Goal: Check status: Check status

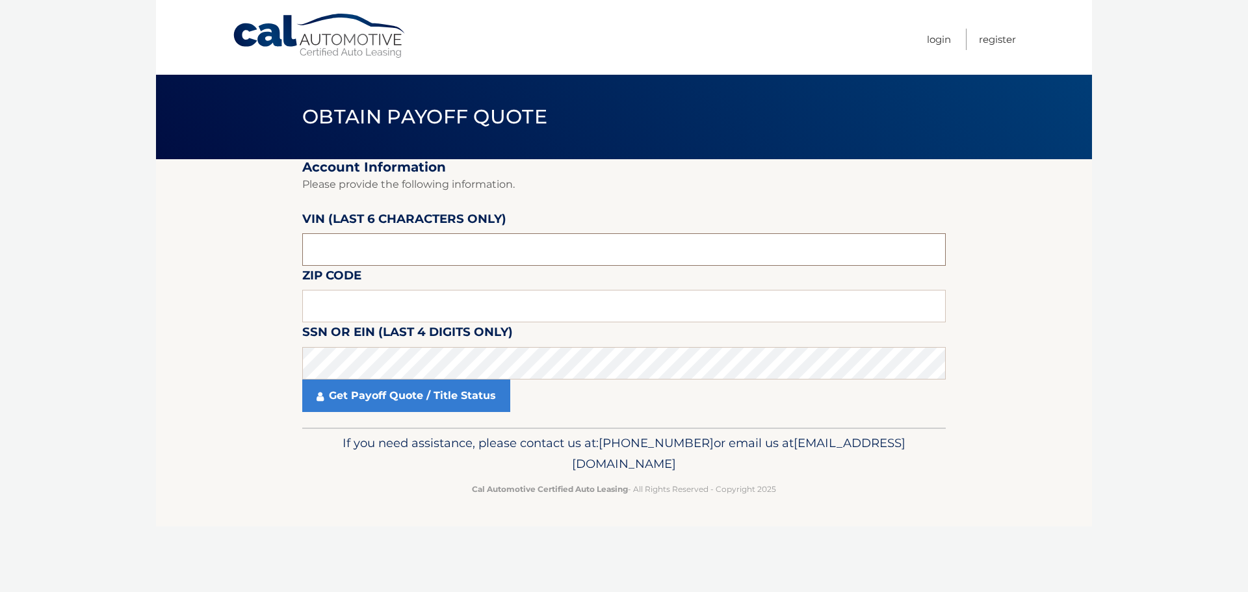
click at [463, 252] on input "text" at bounding box center [624, 249] width 644 height 33
type input "663633"
click at [435, 298] on input "text" at bounding box center [624, 306] width 644 height 33
click at [435, 298] on input "11" at bounding box center [624, 306] width 644 height 33
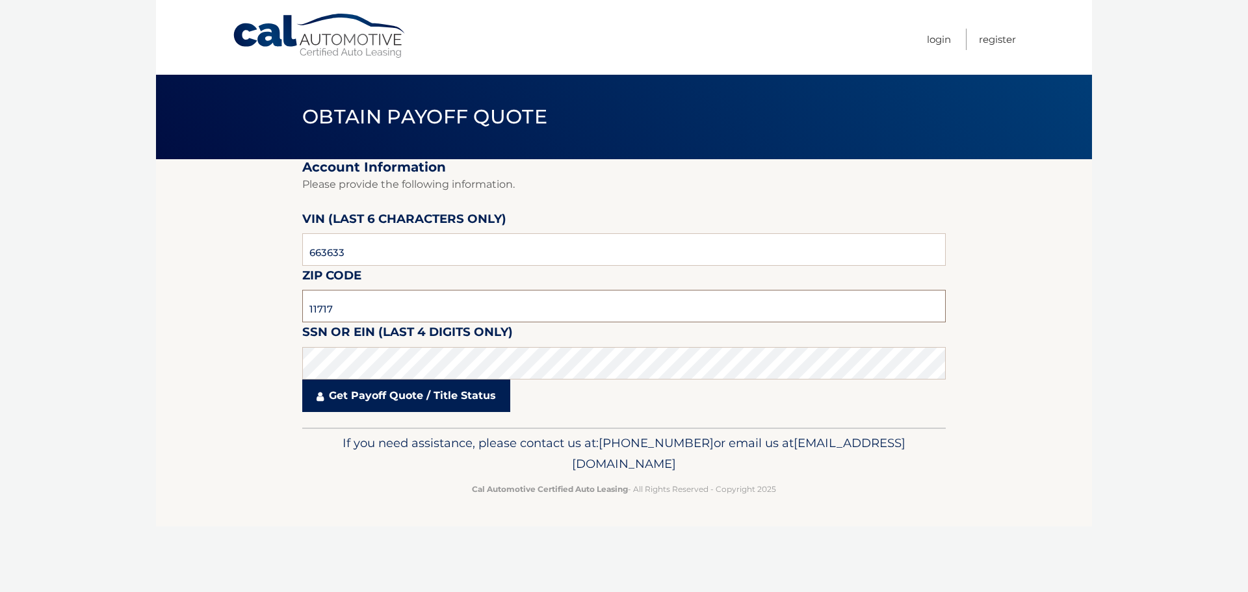
type input "11717"
click at [449, 401] on link "Get Payoff Quote / Title Status" at bounding box center [406, 396] width 208 height 33
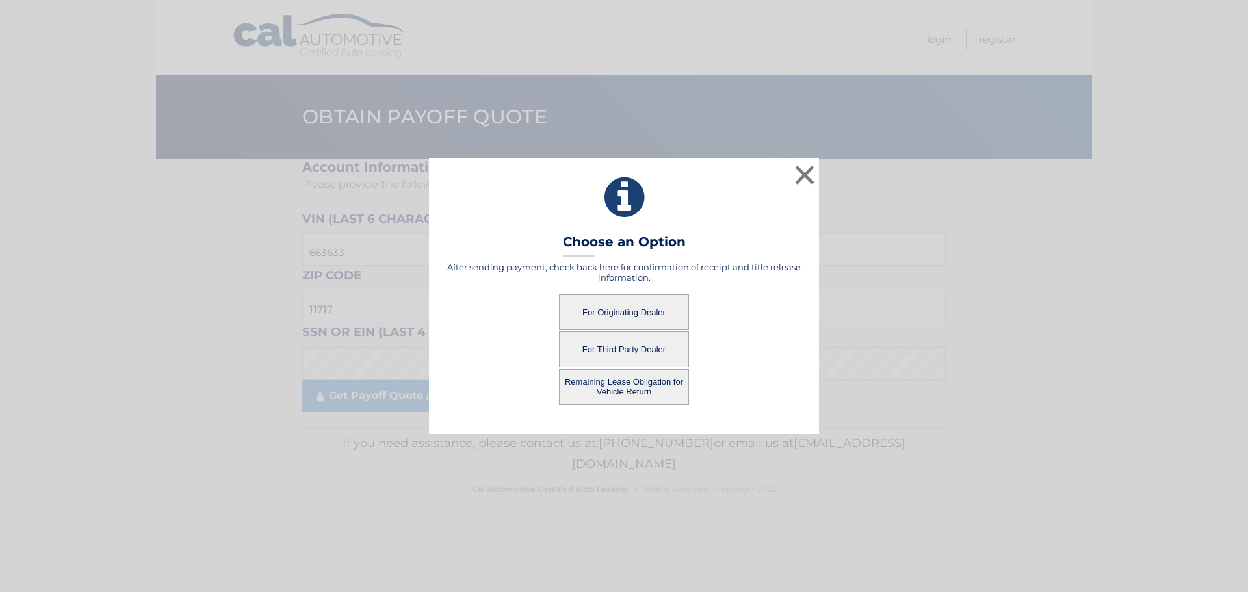
click at [620, 311] on button "For Originating Dealer" at bounding box center [624, 312] width 130 height 36
click at [622, 304] on button "For Originating Dealer" at bounding box center [624, 312] width 130 height 36
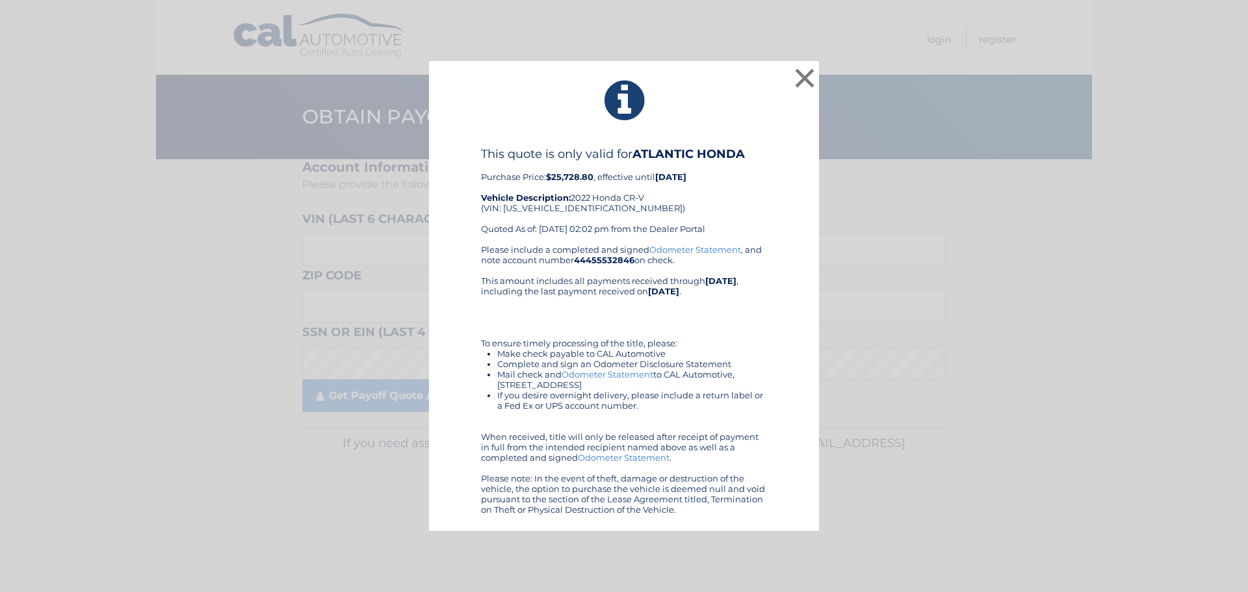
drag, startPoint x: 588, startPoint y: 82, endPoint x: 763, endPoint y: 538, distance: 488.9
click at [763, 539] on div "× This quote is only valid for ATLANTIC HONDA Purchase Price: $25,728.80 , effe…" at bounding box center [624, 296] width 1248 height 592
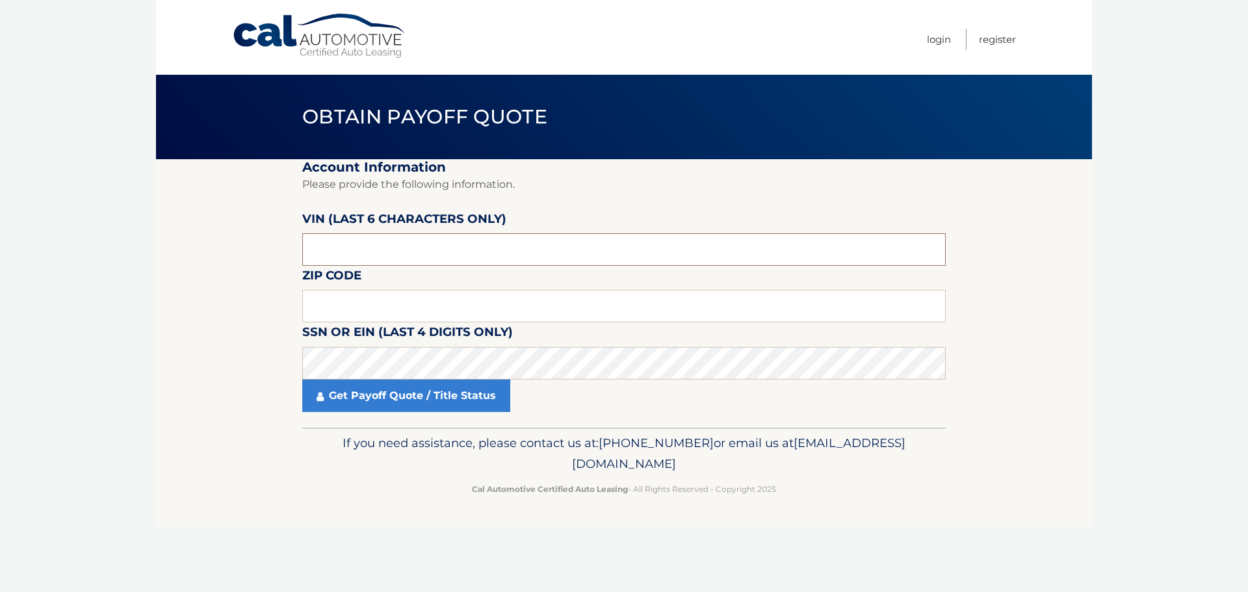
click at [426, 247] on input "text" at bounding box center [624, 249] width 644 height 33
drag, startPoint x: 343, startPoint y: 253, endPoint x: 322, endPoint y: 253, distance: 20.8
click at [322, 253] on input "text" at bounding box center [624, 249] width 644 height 33
type input "663633"
click at [350, 317] on input "text" at bounding box center [624, 306] width 644 height 33
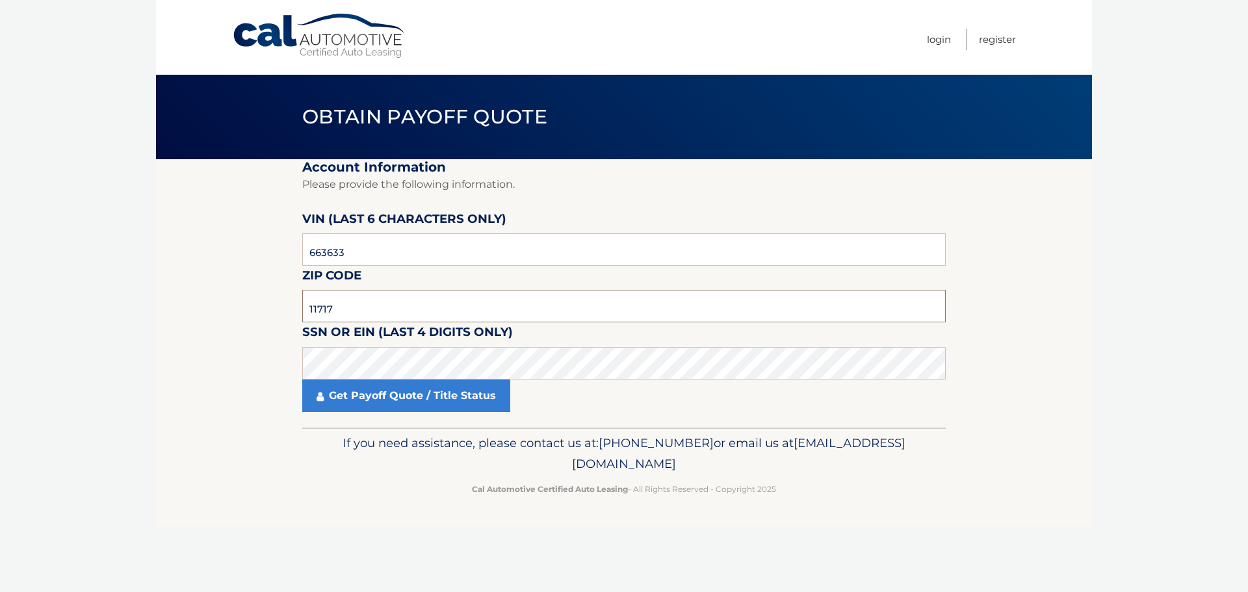
type input "11717"
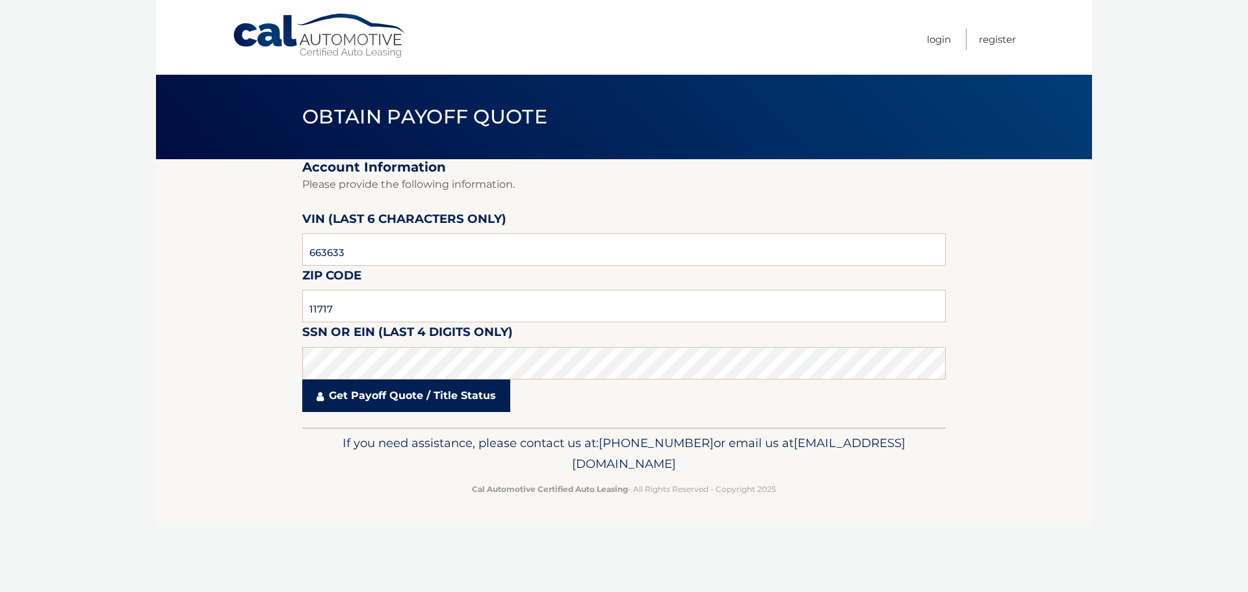
click at [408, 395] on link "Get Payoff Quote / Title Status" at bounding box center [406, 396] width 208 height 33
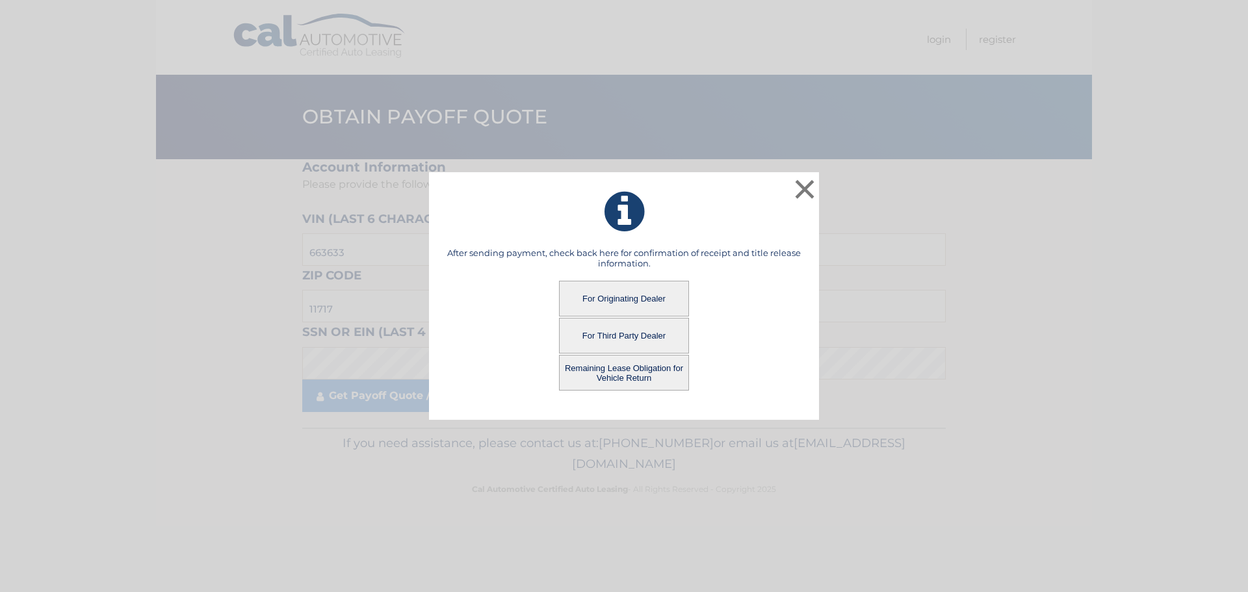
click at [629, 300] on button "For Originating Dealer" at bounding box center [624, 299] width 130 height 36
click at [658, 294] on button "For Originating Dealer" at bounding box center [624, 299] width 130 height 36
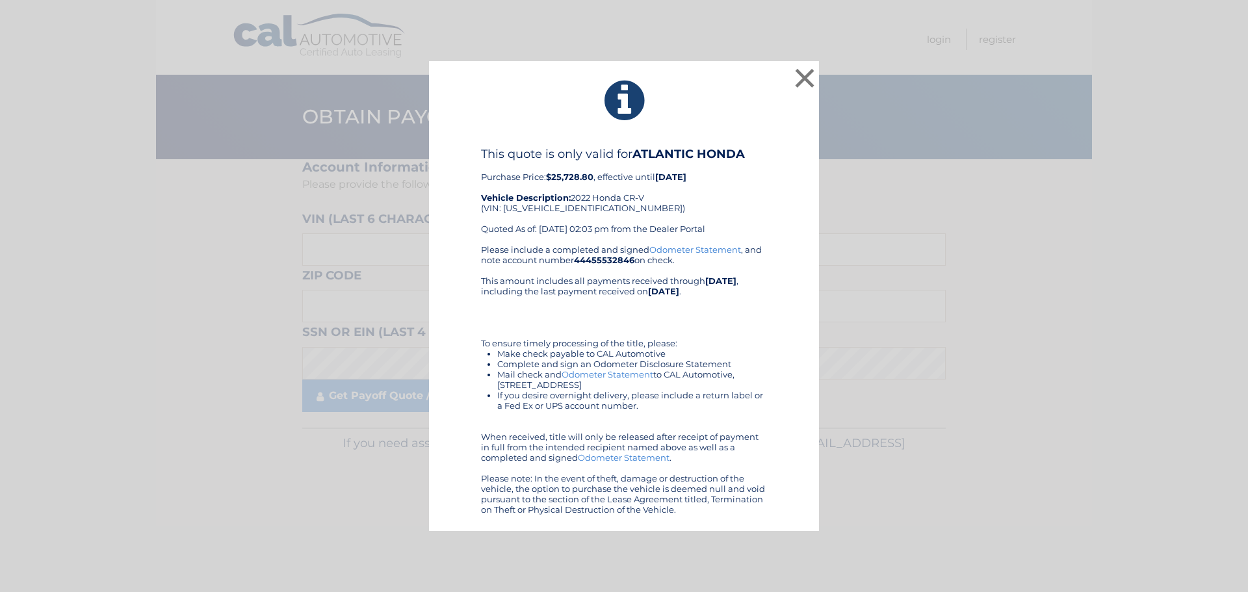
drag, startPoint x: 586, startPoint y: 90, endPoint x: 729, endPoint y: 527, distance: 459.5
click at [729, 527] on div "× This quote is only valid for ATLANTIC HONDA Purchase Price: $25,728.80 , effe…" at bounding box center [624, 296] width 390 height 471
click at [803, 83] on button "×" at bounding box center [805, 78] width 26 height 26
